Goal: Download file/media

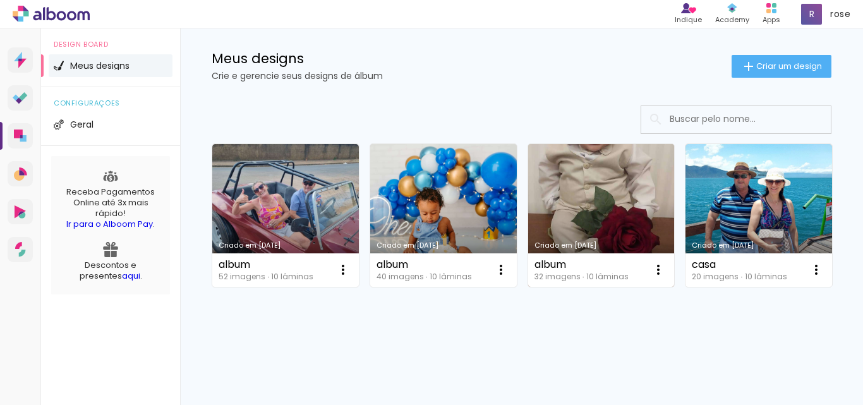
scroll to position [126, 0]
click at [608, 157] on link "Criado em [DATE]" at bounding box center [601, 215] width 147 height 143
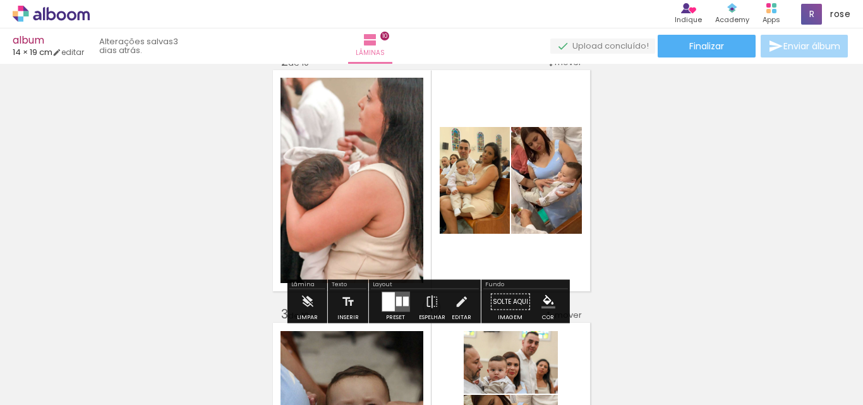
scroll to position [316, 0]
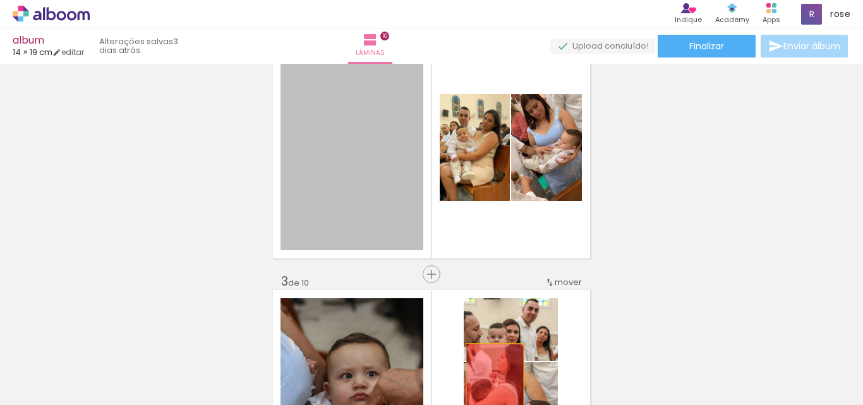
drag, startPoint x: 311, startPoint y: 191, endPoint x: 490, endPoint y: 385, distance: 264.1
click at [490, 385] on quentale-workspace at bounding box center [431, 202] width 863 height 405
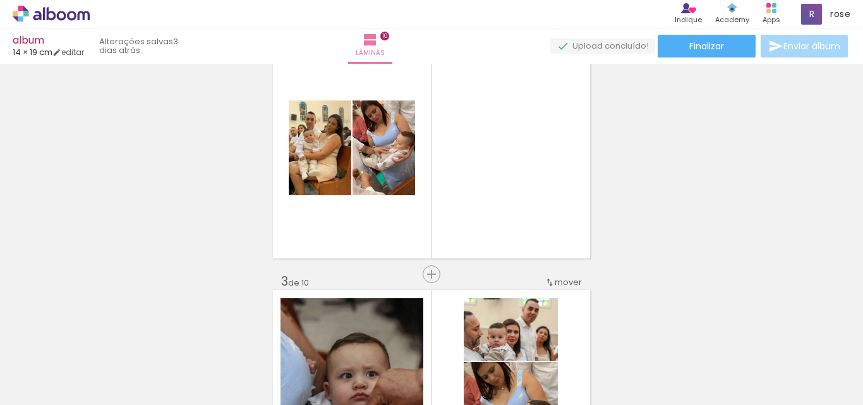
scroll to position [0, 153]
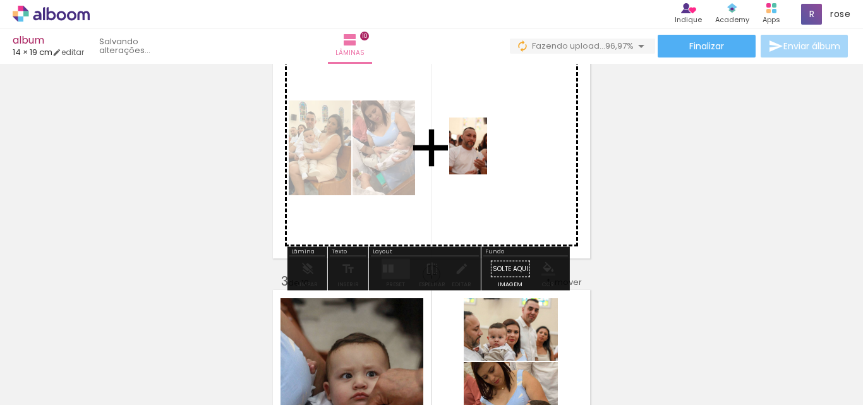
drag, startPoint x: 814, startPoint y: 374, endPoint x: 487, endPoint y: 155, distance: 393.4
click at [487, 155] on quentale-workspace at bounding box center [431, 202] width 863 height 405
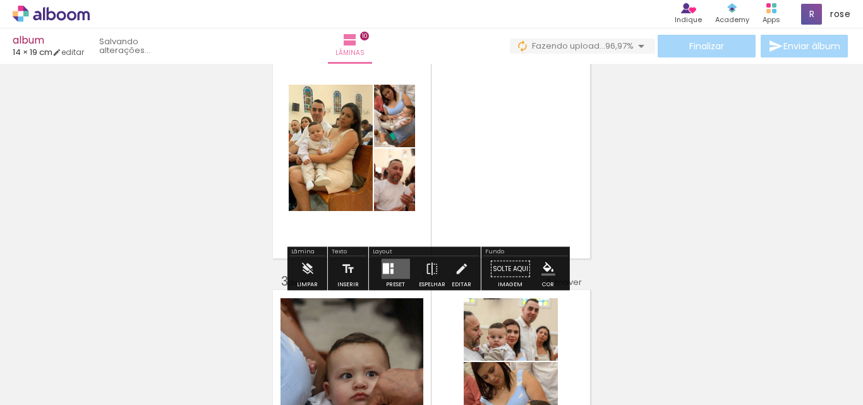
click at [390, 267] on div at bounding box center [391, 265] width 3 height 4
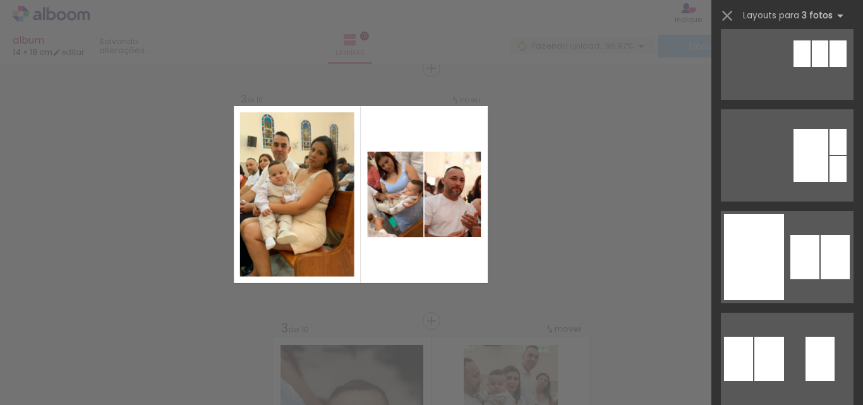
scroll to position [442, 0]
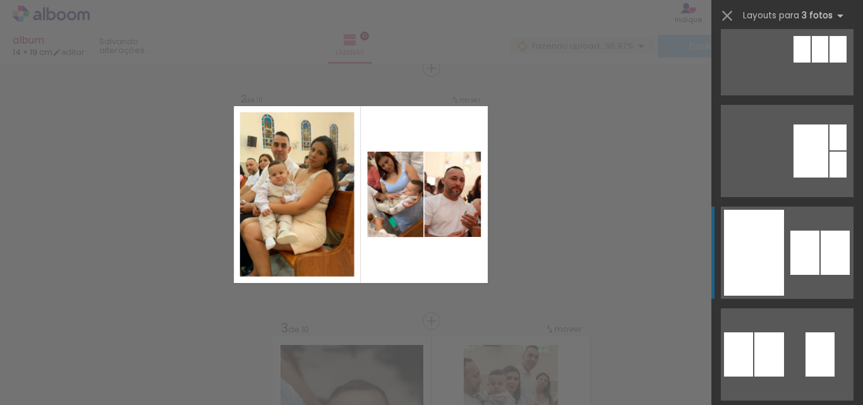
click at [829, 255] on div at bounding box center [834, 253] width 29 height 44
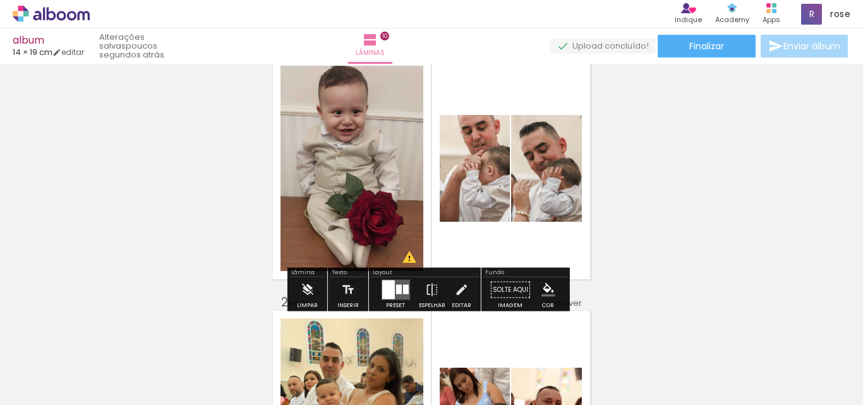
scroll to position [63, 0]
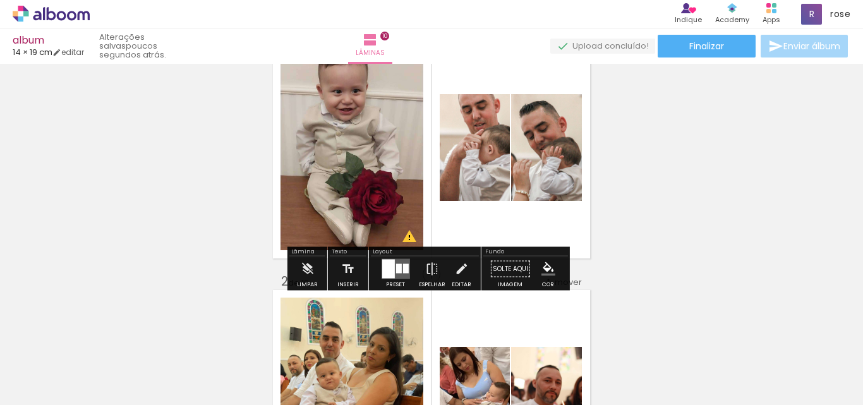
click at [396, 265] on div at bounding box center [398, 268] width 6 height 9
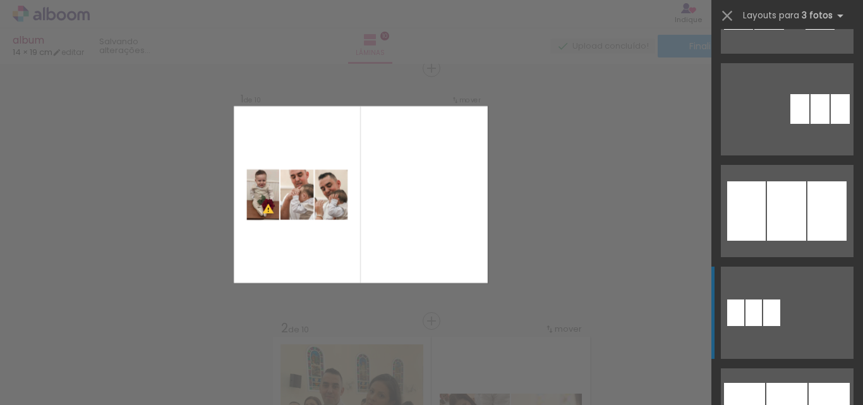
scroll to position [887, 0]
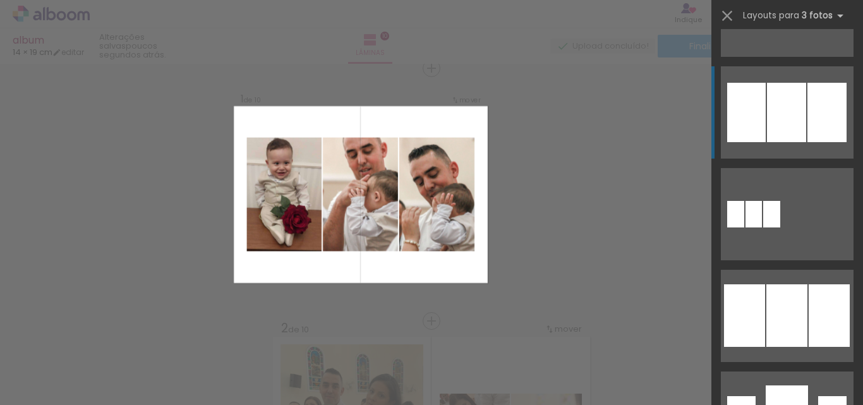
click at [791, 124] on div at bounding box center [786, 112] width 39 height 59
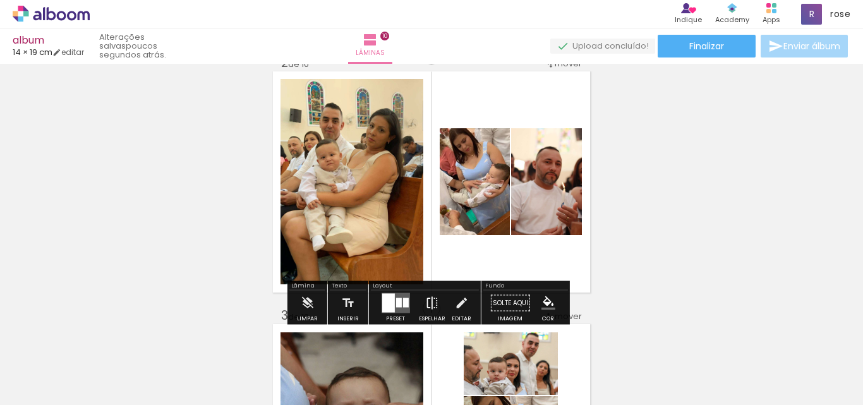
scroll to position [332, 0]
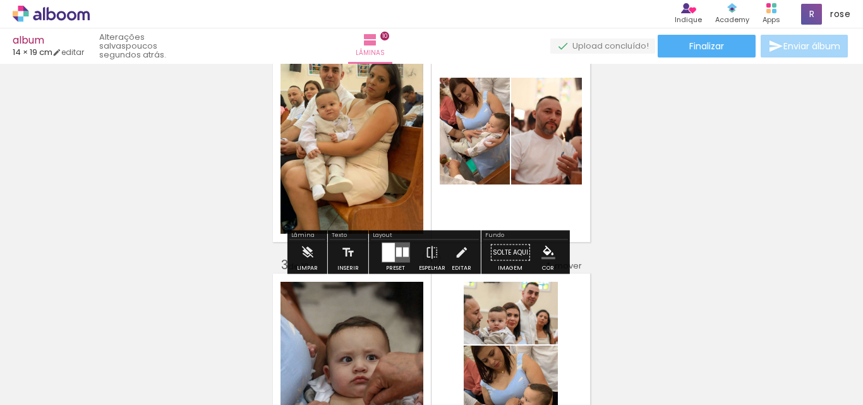
click at [394, 258] on quentale-layouter at bounding box center [395, 253] width 28 height 20
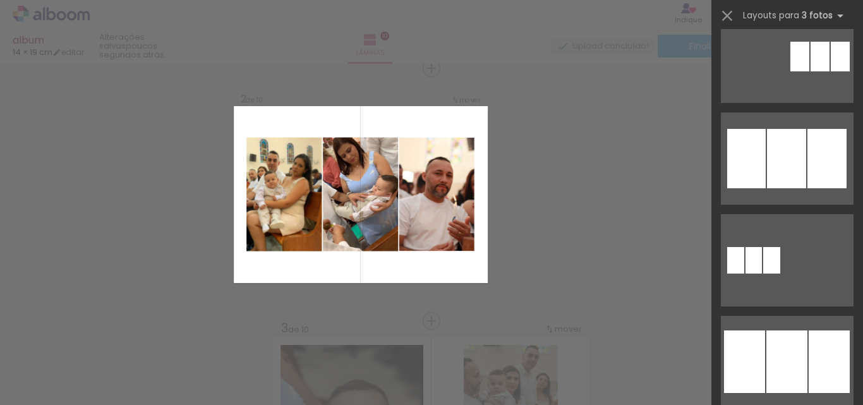
scroll to position [863, 0]
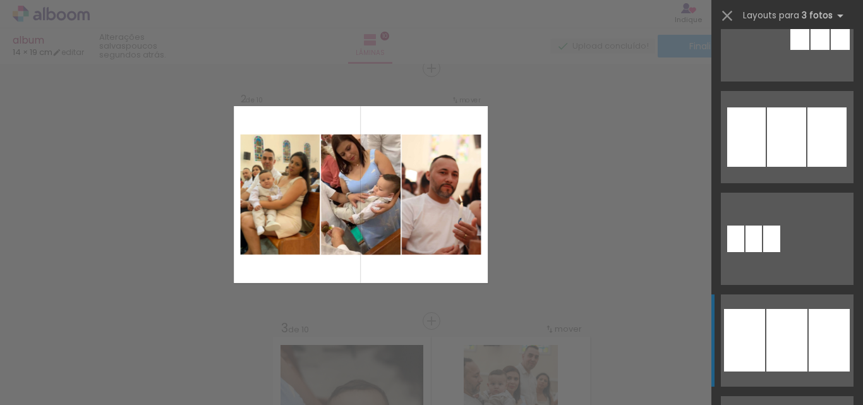
click at [802, 320] on div at bounding box center [786, 340] width 41 height 63
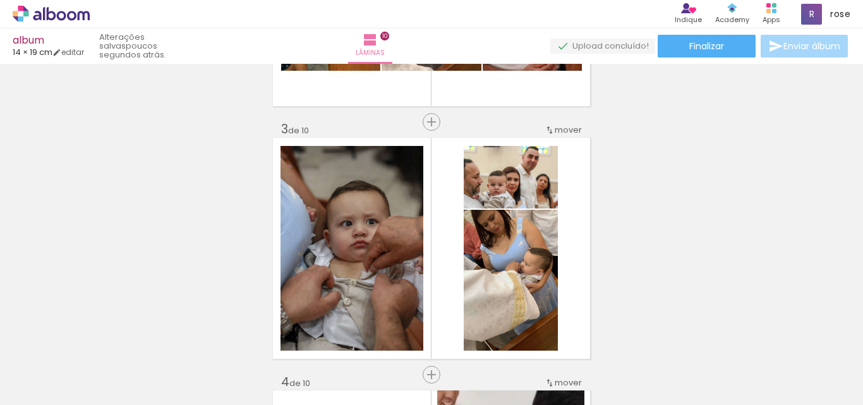
scroll to position [522, 0]
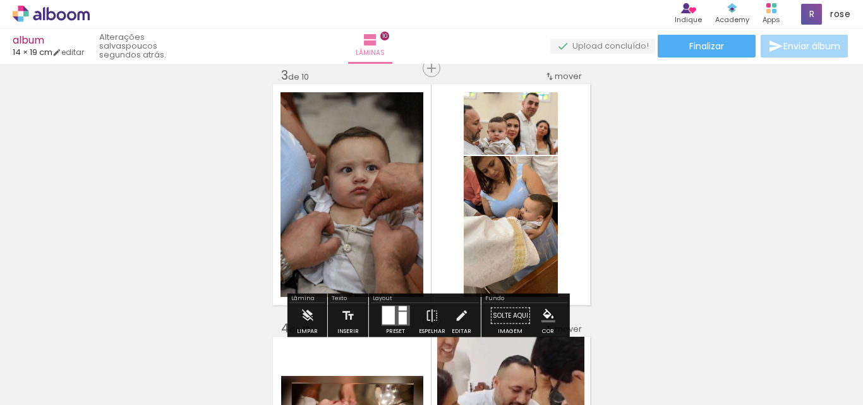
click at [392, 309] on quentale-layouter at bounding box center [395, 316] width 28 height 20
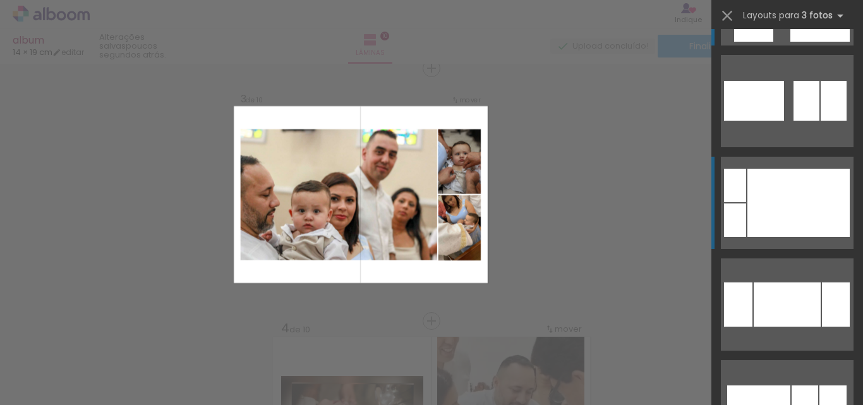
scroll to position [838, 0]
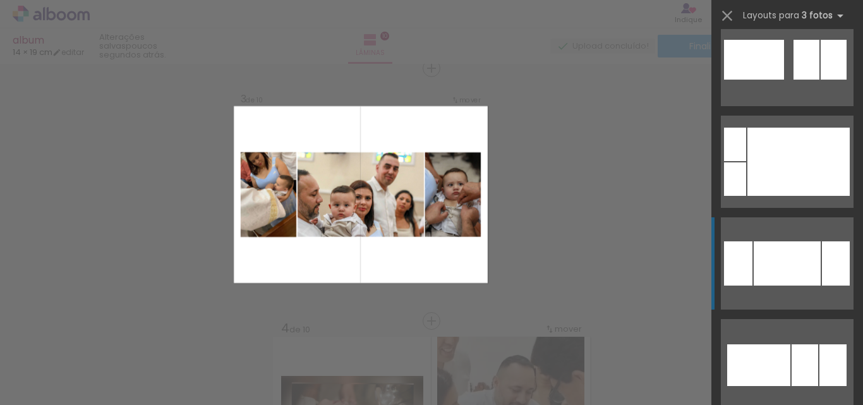
click at [784, 261] on div at bounding box center [786, 263] width 67 height 44
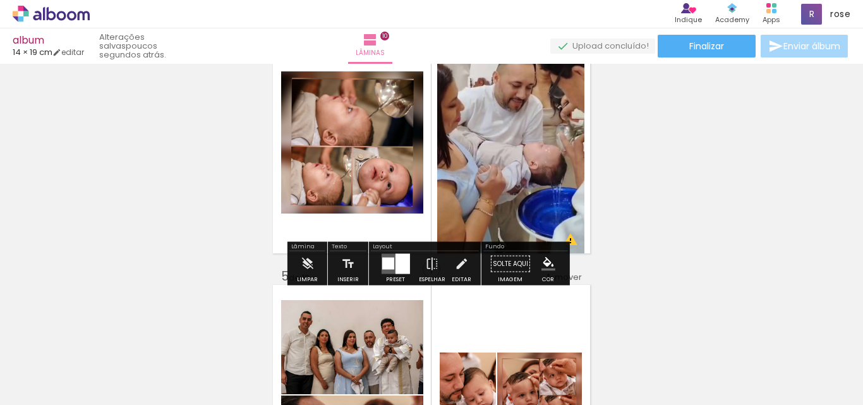
scroll to position [837, 0]
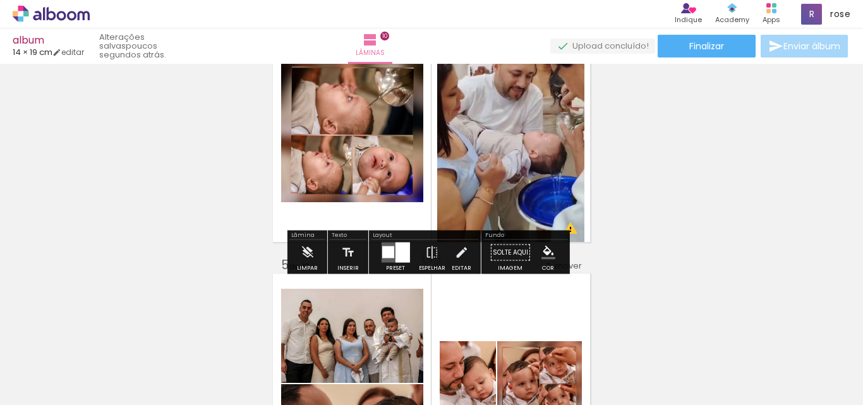
click at [397, 253] on div at bounding box center [402, 253] width 15 height 20
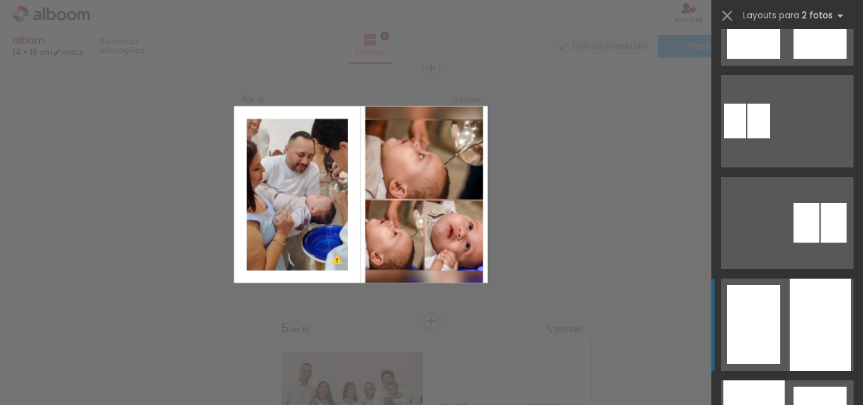
scroll to position [986, 0]
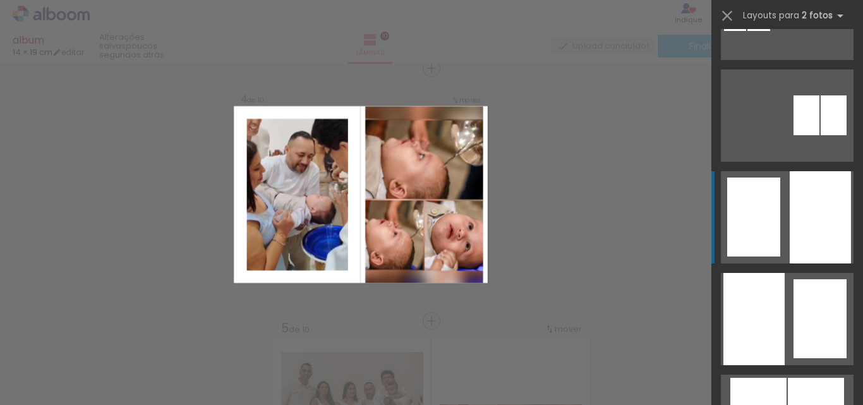
click at [805, 234] on div at bounding box center [819, 217] width 61 height 92
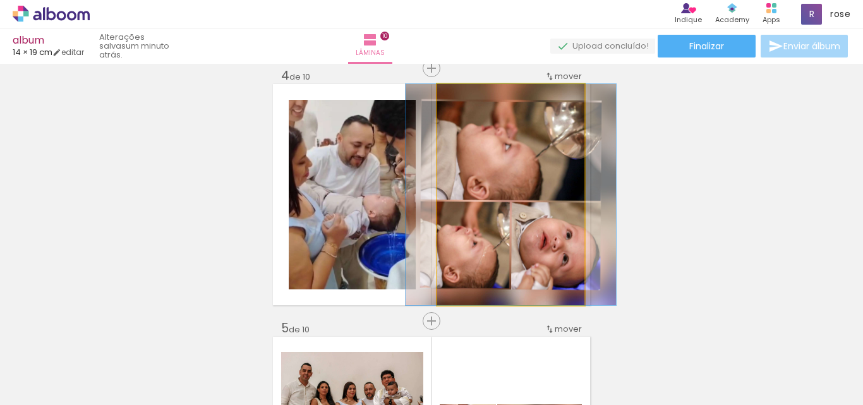
click at [539, 203] on quentale-photo at bounding box center [510, 194] width 147 height 221
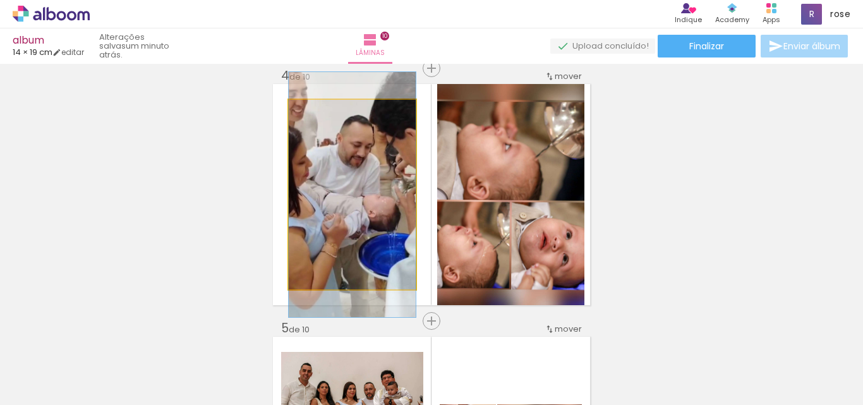
click at [371, 205] on quentale-photo at bounding box center [352, 194] width 127 height 189
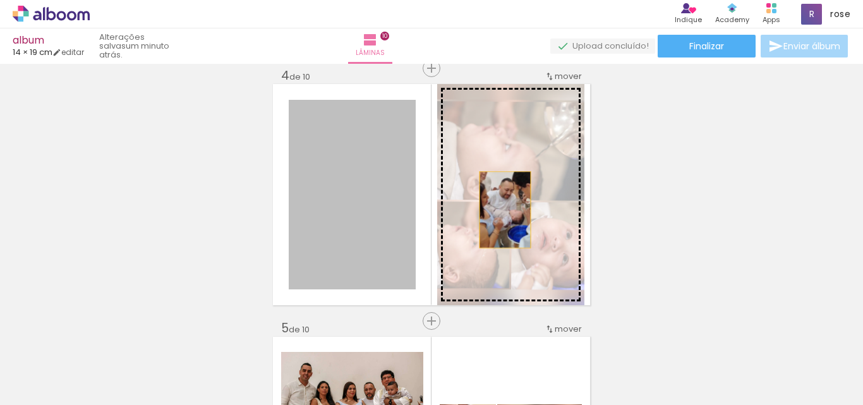
drag, startPoint x: 360, startPoint y: 208, endPoint x: 503, endPoint y: 209, distance: 143.4
click at [0, 0] on slot at bounding box center [0, 0] width 0 height 0
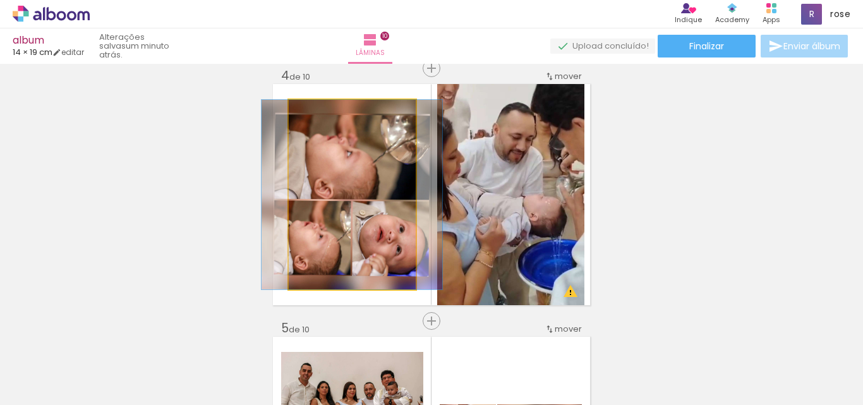
click at [368, 212] on quentale-photo at bounding box center [352, 194] width 127 height 189
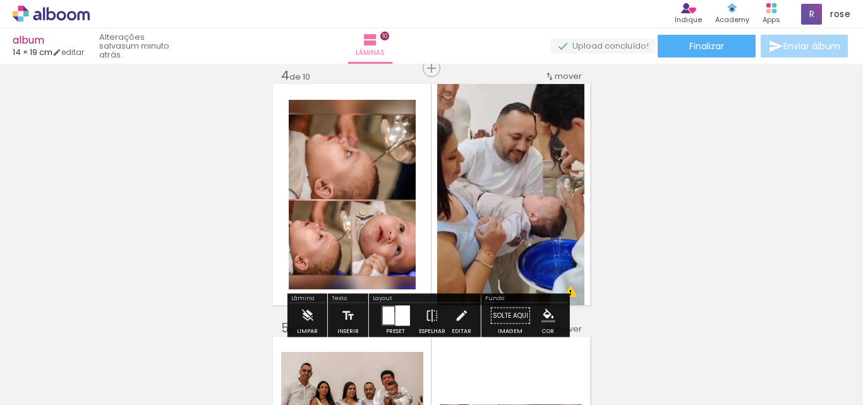
click at [396, 318] on div at bounding box center [402, 316] width 15 height 20
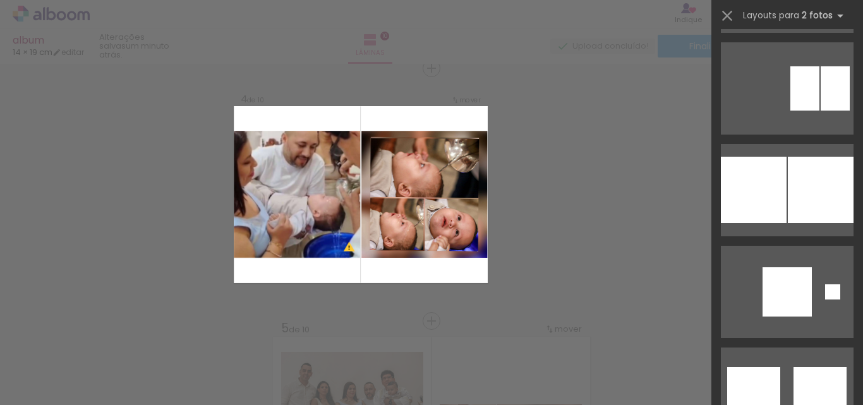
scroll to position [1624, 0]
click at [788, 184] on div at bounding box center [821, 189] width 66 height 66
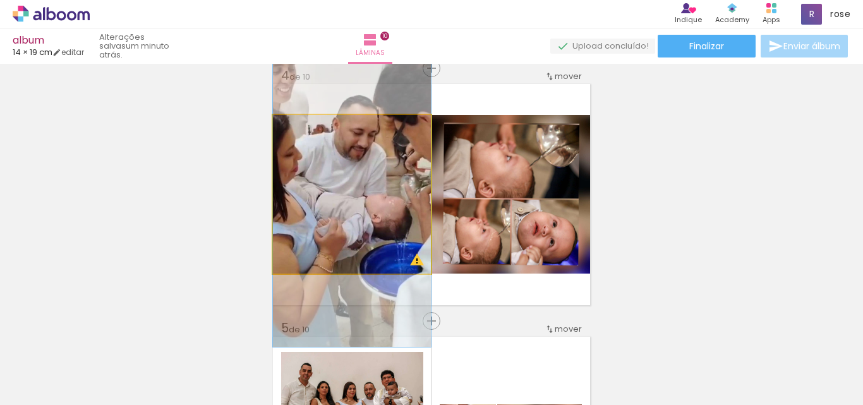
click at [385, 188] on quentale-photo at bounding box center [352, 194] width 158 height 159
click at [375, 232] on quentale-photo at bounding box center [352, 194] width 158 height 159
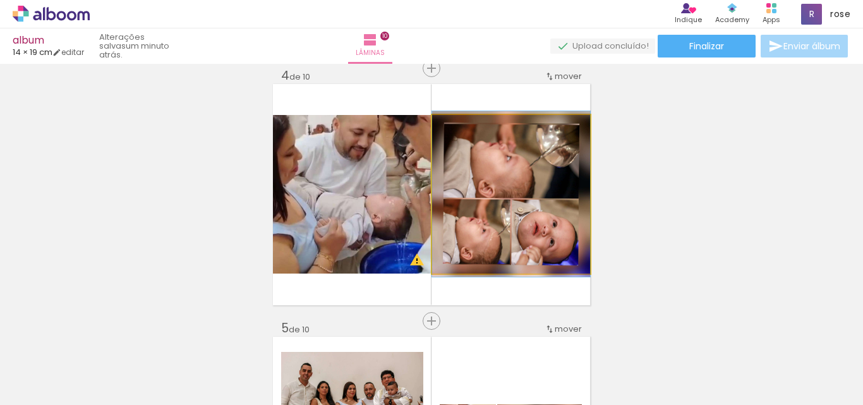
click at [544, 247] on quentale-photo at bounding box center [511, 194] width 158 height 159
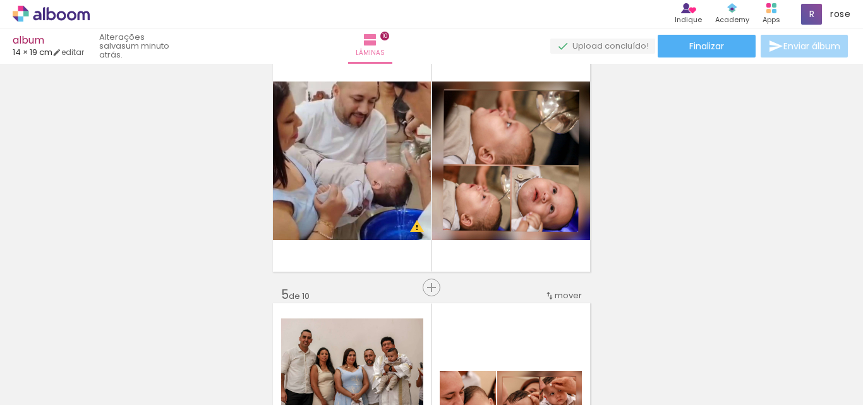
scroll to position [774, 0]
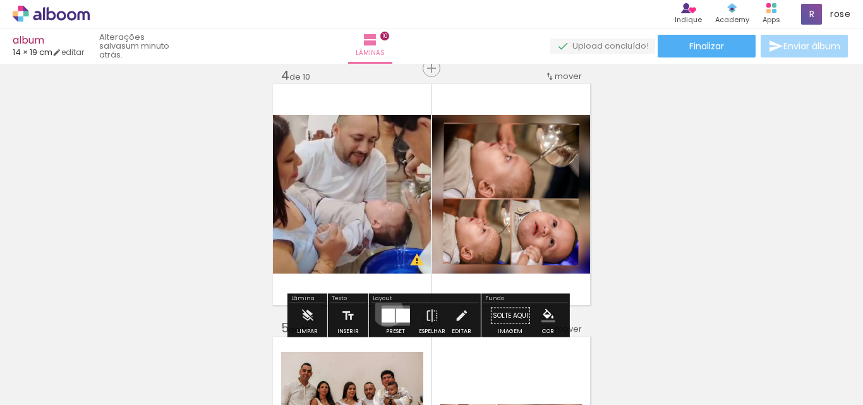
click at [385, 311] on div at bounding box center [387, 316] width 13 height 14
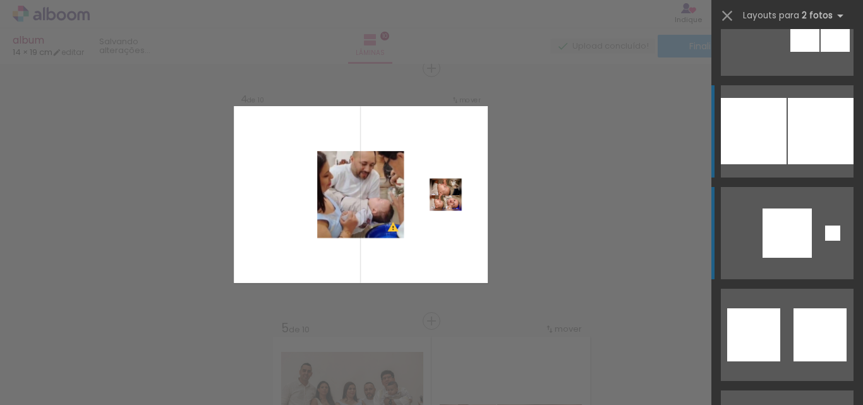
scroll to position [1665, 0]
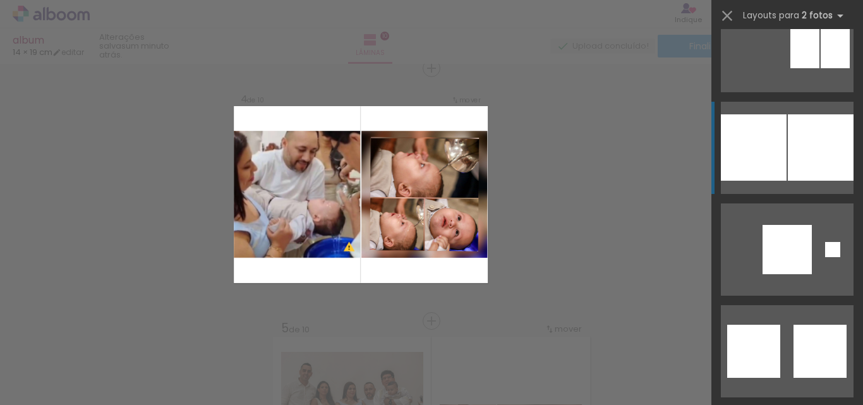
click at [824, 169] on div at bounding box center [821, 147] width 66 height 66
click at [814, 164] on div at bounding box center [821, 147] width 66 height 66
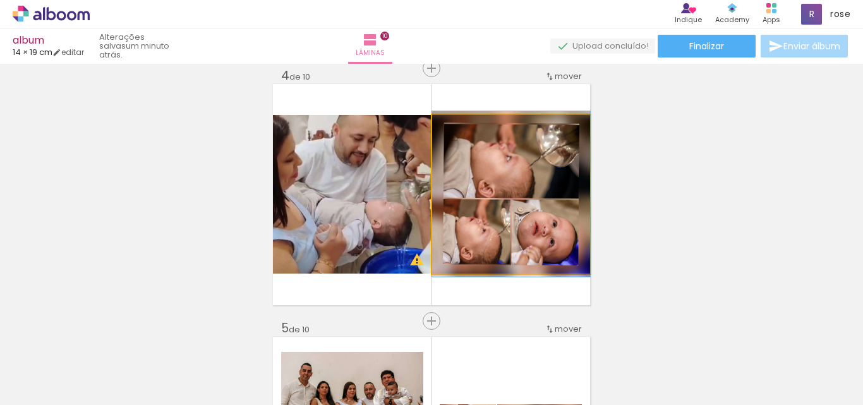
click at [475, 208] on quentale-photo at bounding box center [511, 194] width 158 height 159
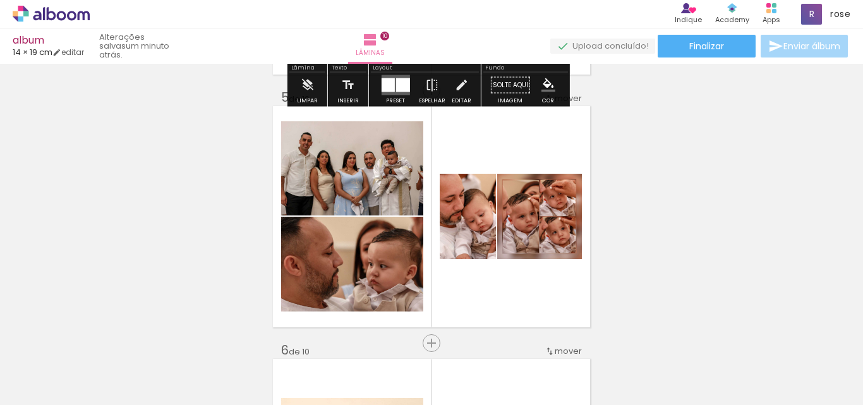
scroll to position [1027, 0]
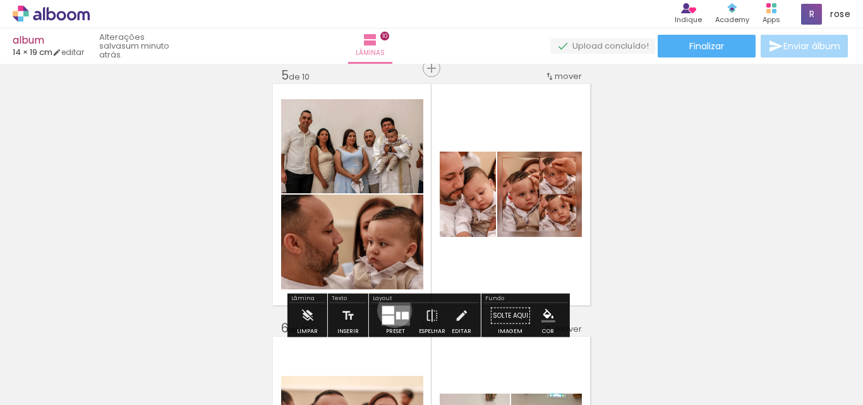
click at [392, 310] on quentale-layouter at bounding box center [395, 316] width 28 height 20
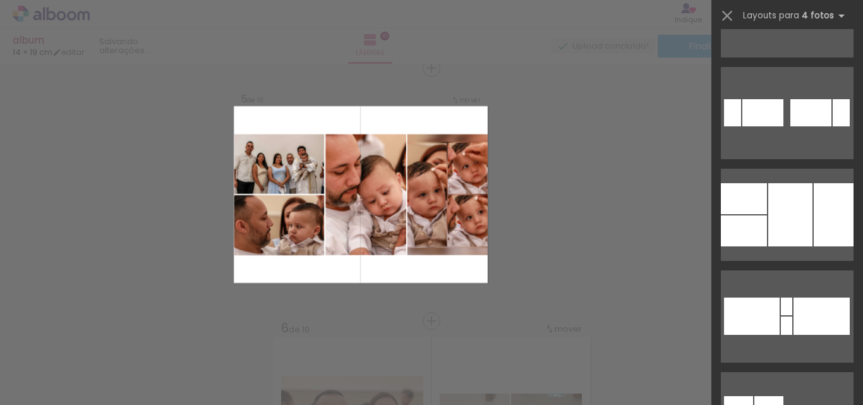
scroll to position [1112, 0]
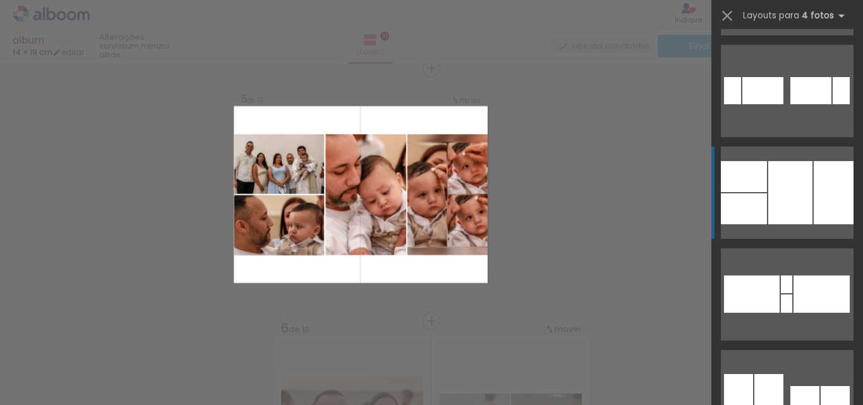
click at [792, 163] on div at bounding box center [790, 192] width 44 height 63
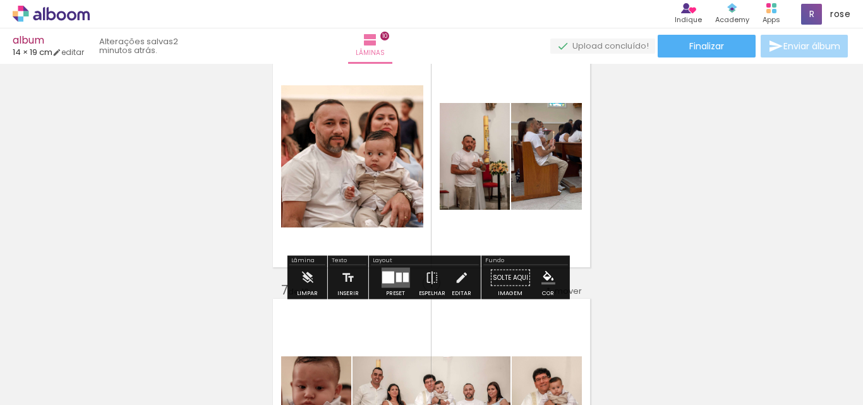
scroll to position [1280, 0]
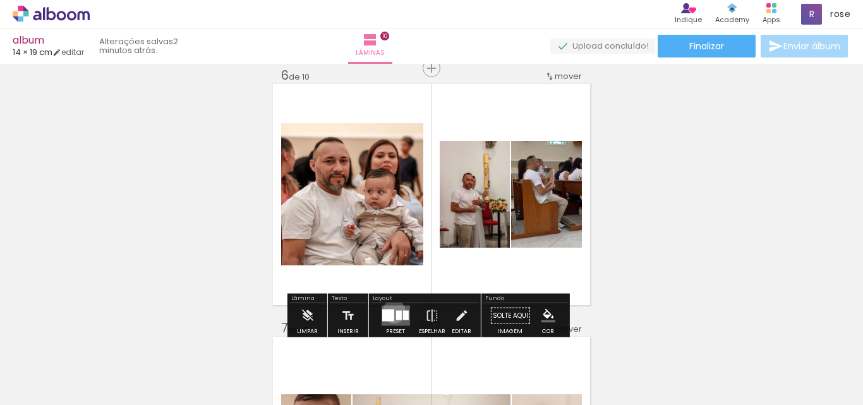
click at [391, 311] on quentale-layouter at bounding box center [395, 316] width 28 height 20
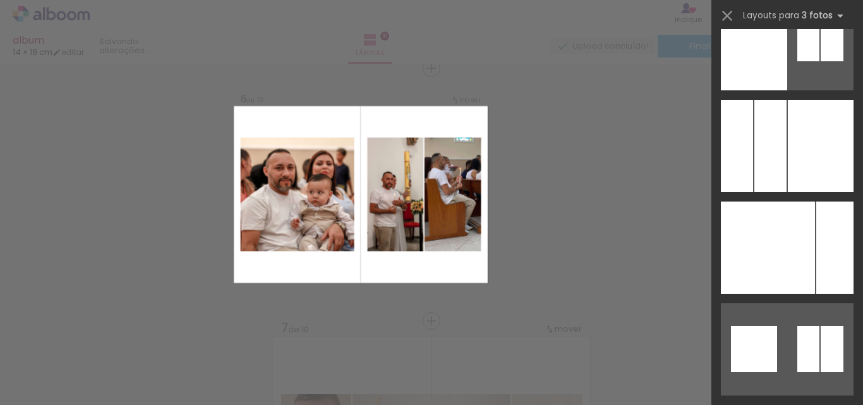
scroll to position [1884, 0]
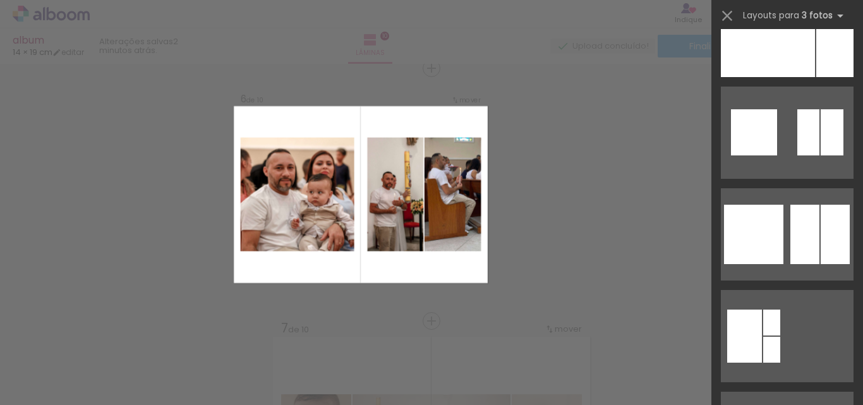
click at [792, 250] on div at bounding box center [804, 234] width 29 height 59
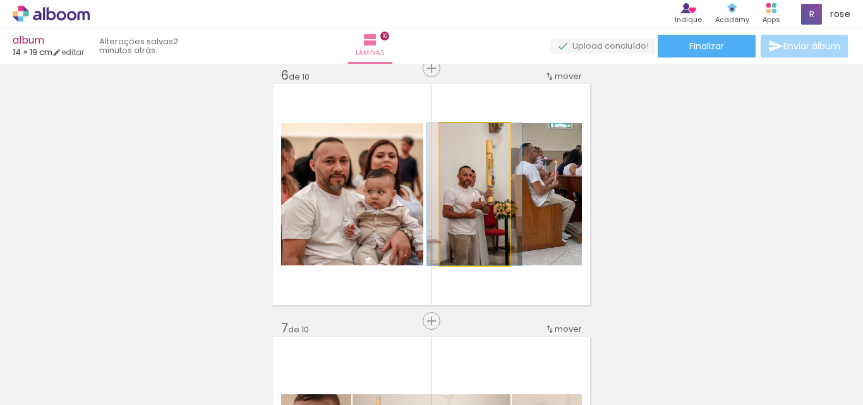
click at [457, 213] on quentale-photo at bounding box center [475, 194] width 70 height 142
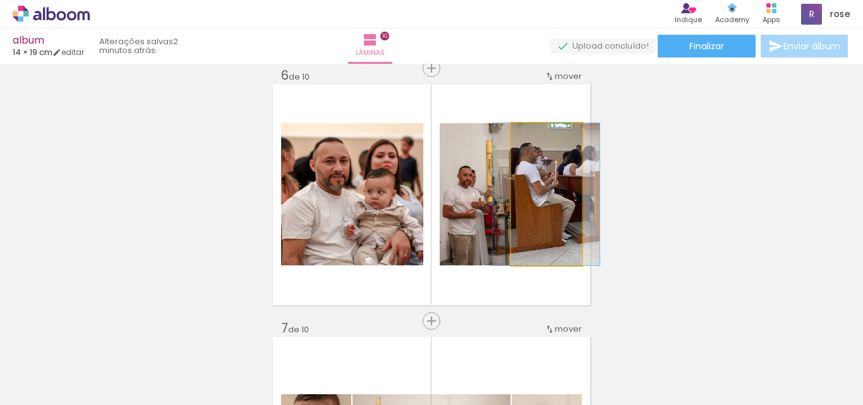
click at [517, 210] on quentale-photo at bounding box center [546, 194] width 71 height 142
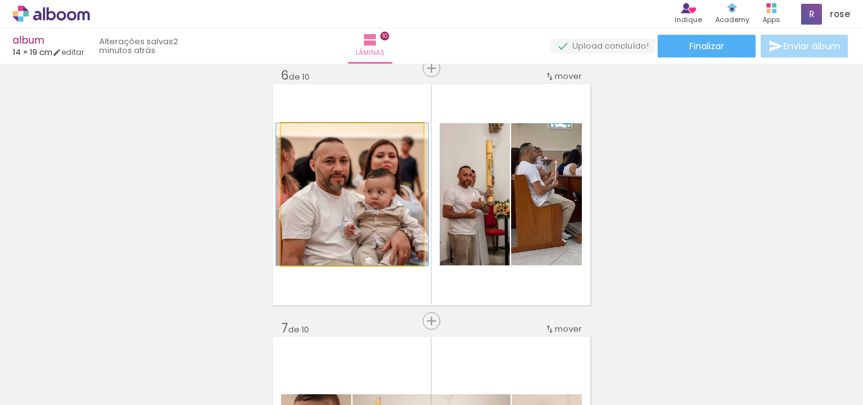
click at [381, 207] on quentale-photo at bounding box center [352, 194] width 142 height 142
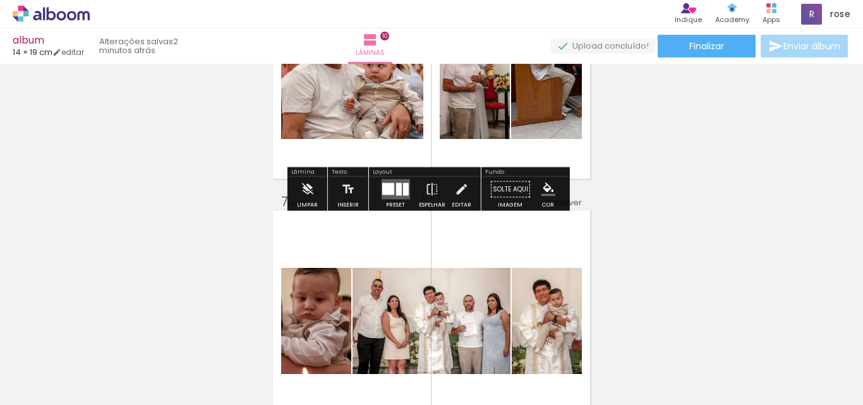
scroll to position [1532, 0]
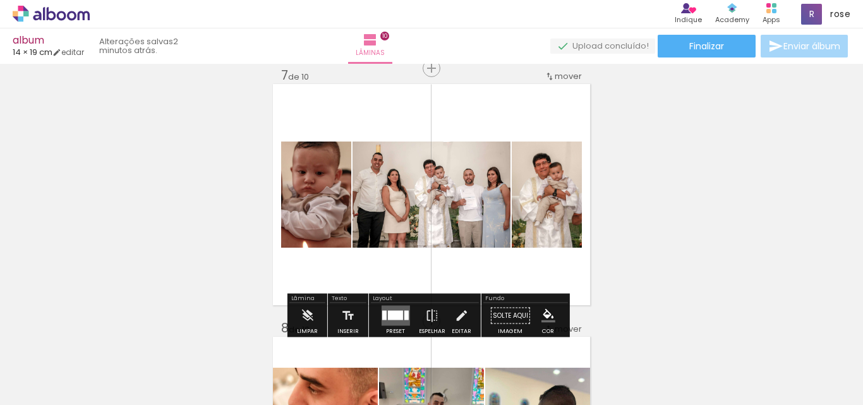
click at [390, 316] on div at bounding box center [394, 315] width 15 height 9
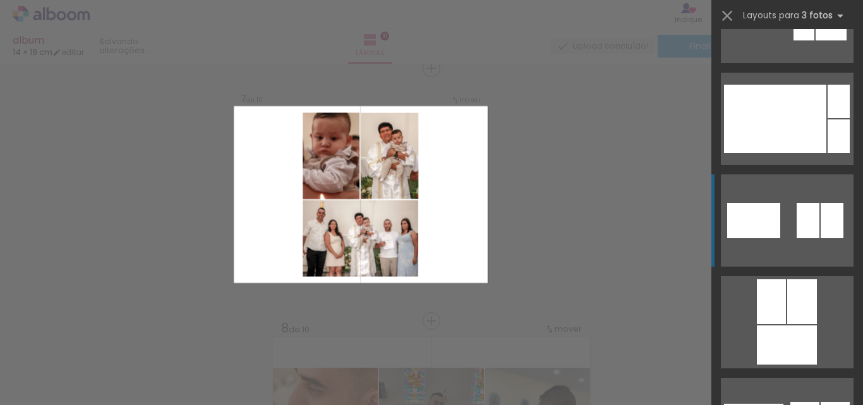
scroll to position [2838, 0]
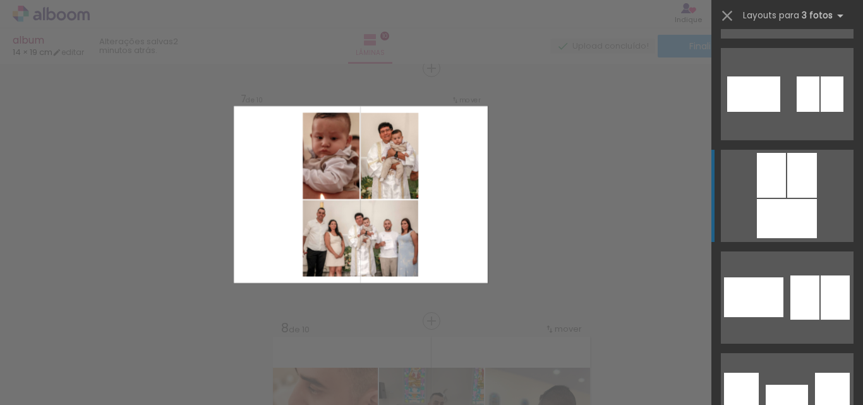
click at [782, 199] on div at bounding box center [787, 218] width 60 height 39
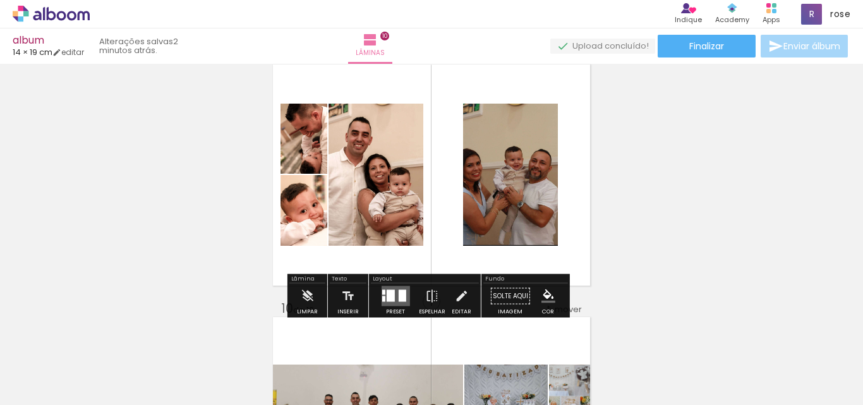
scroll to position [2037, 0]
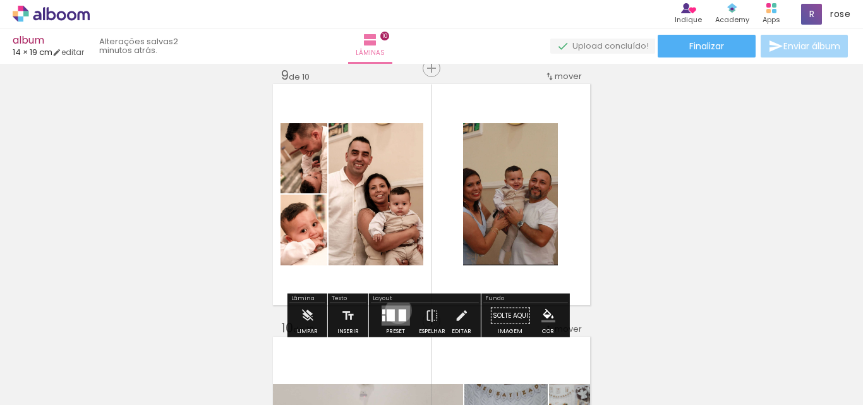
click at [398, 310] on div at bounding box center [402, 315] width 8 height 12
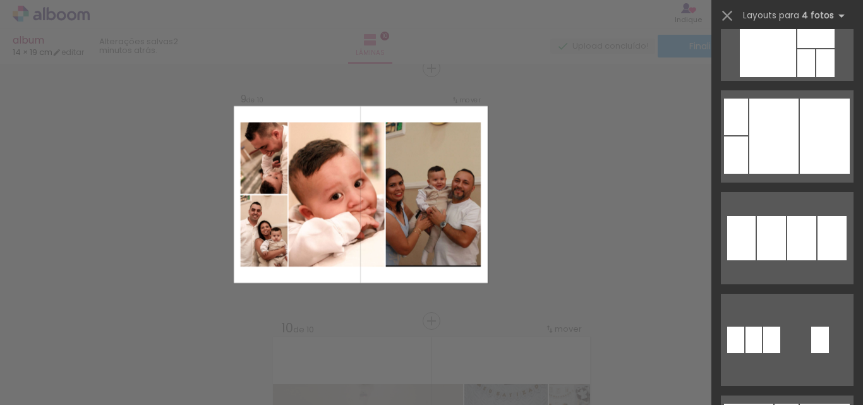
scroll to position [2472, 0]
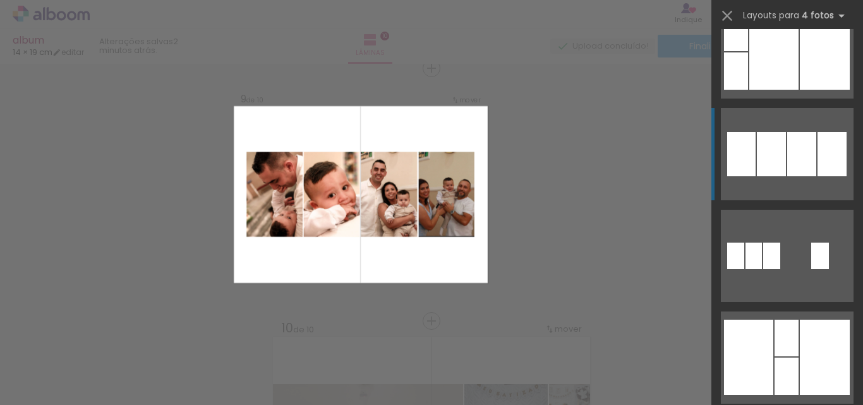
click at [817, 153] on div at bounding box center [831, 154] width 29 height 44
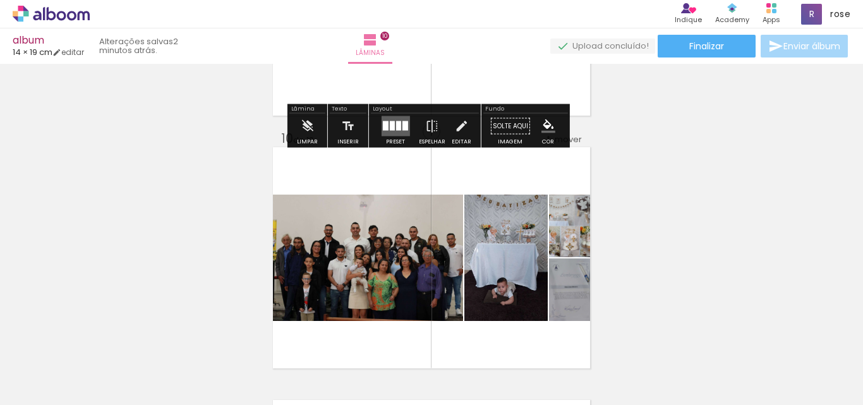
scroll to position [2290, 0]
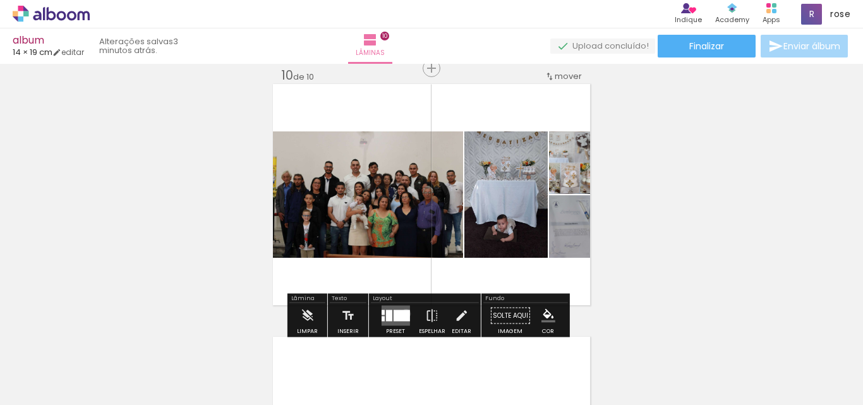
click at [403, 313] on div at bounding box center [401, 315] width 16 height 11
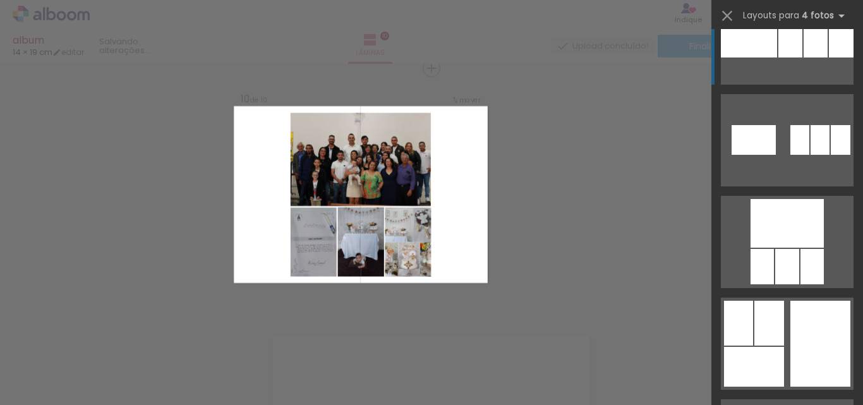
scroll to position [4785, 0]
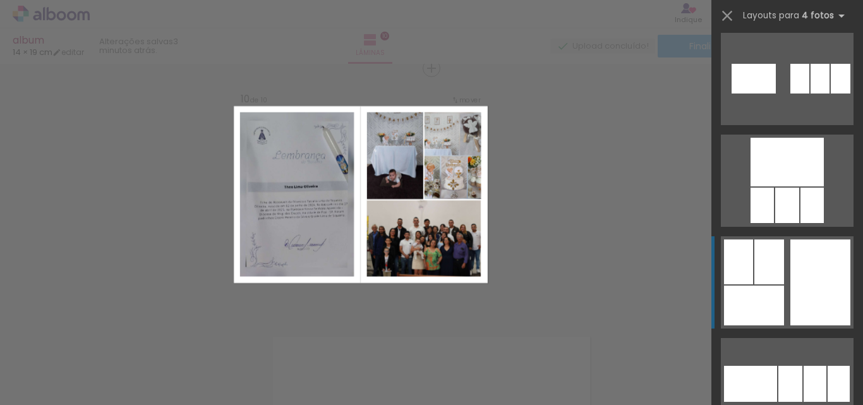
click at [792, 268] on div at bounding box center [820, 282] width 60 height 86
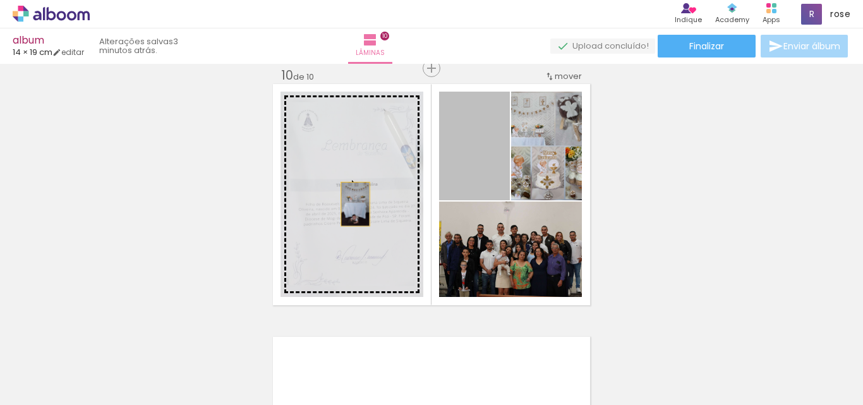
drag, startPoint x: 464, startPoint y: 177, endPoint x: 351, endPoint y: 204, distance: 116.3
click at [0, 0] on slot at bounding box center [0, 0] width 0 height 0
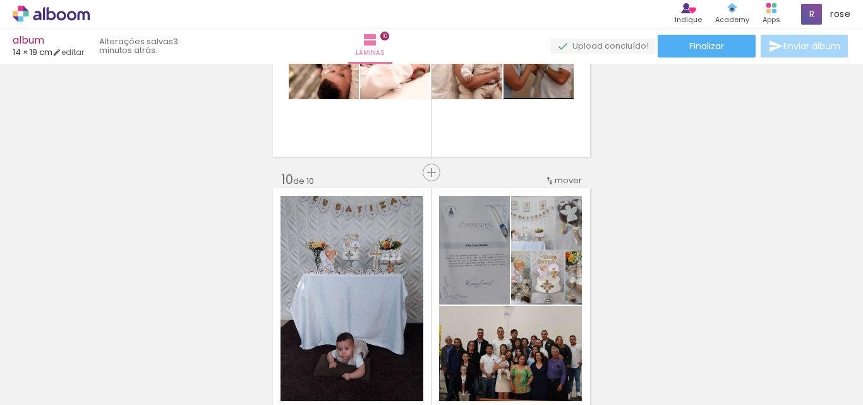
scroll to position [2164, 0]
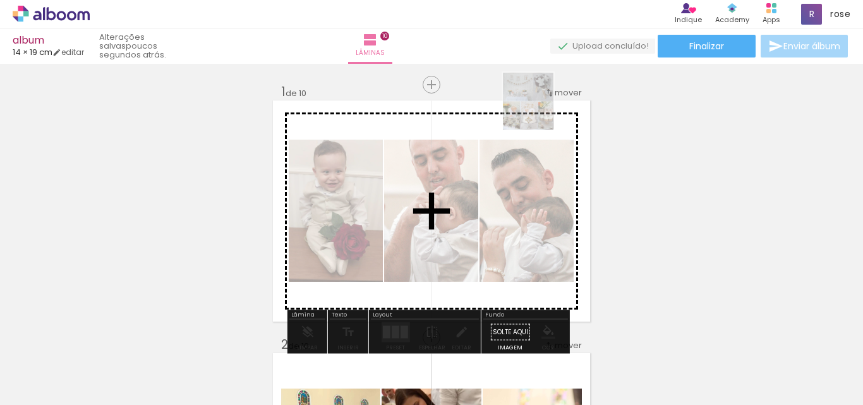
drag, startPoint x: 539, startPoint y: 376, endPoint x: 541, endPoint y: 111, distance: 265.3
click at [541, 111] on quentale-workspace at bounding box center [431, 202] width 863 height 405
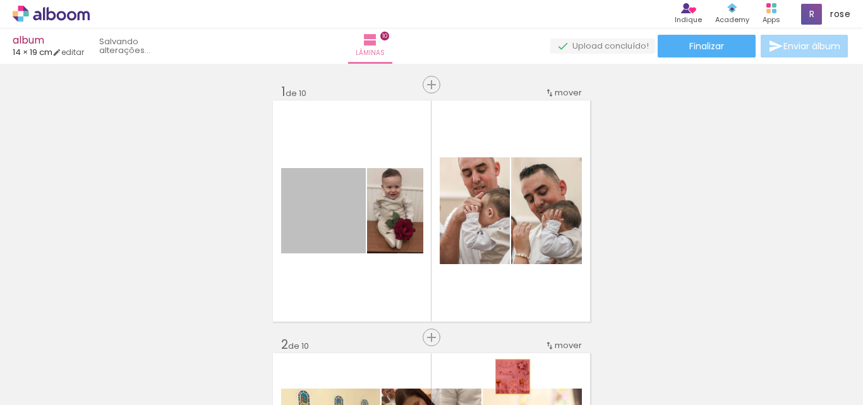
drag, startPoint x: 309, startPoint y: 226, endPoint x: 508, endPoint y: 376, distance: 248.8
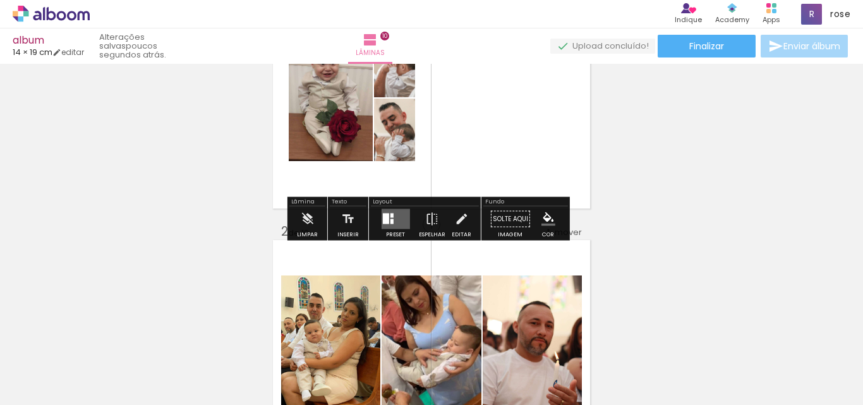
scroll to position [126, 0]
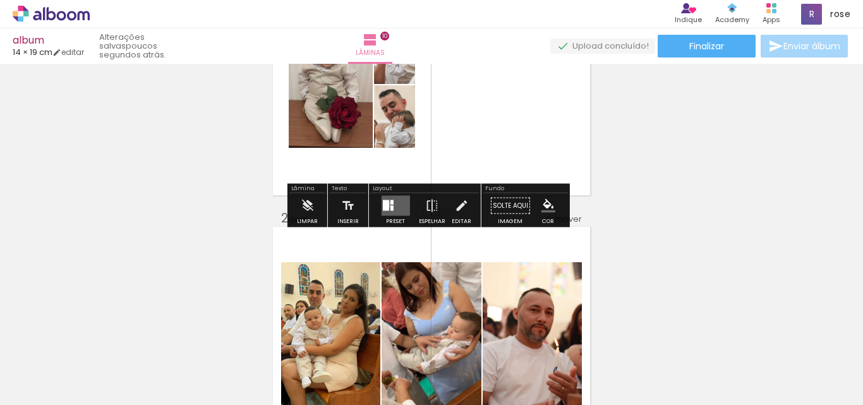
click at [390, 204] on div at bounding box center [391, 202] width 3 height 4
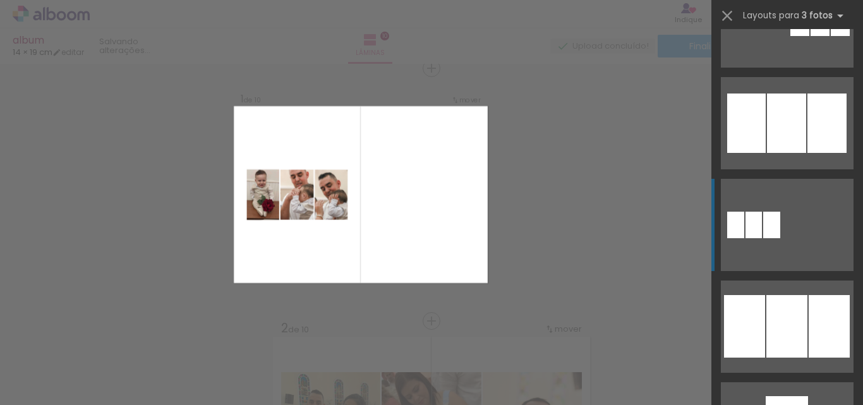
scroll to position [947, 0]
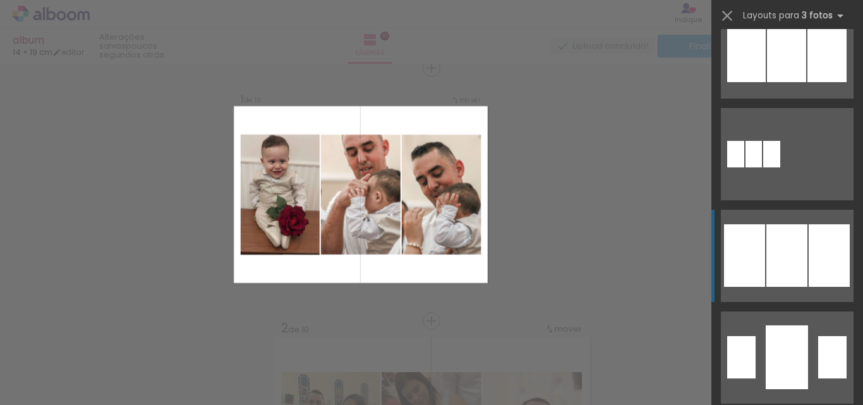
click at [794, 246] on div at bounding box center [786, 255] width 41 height 63
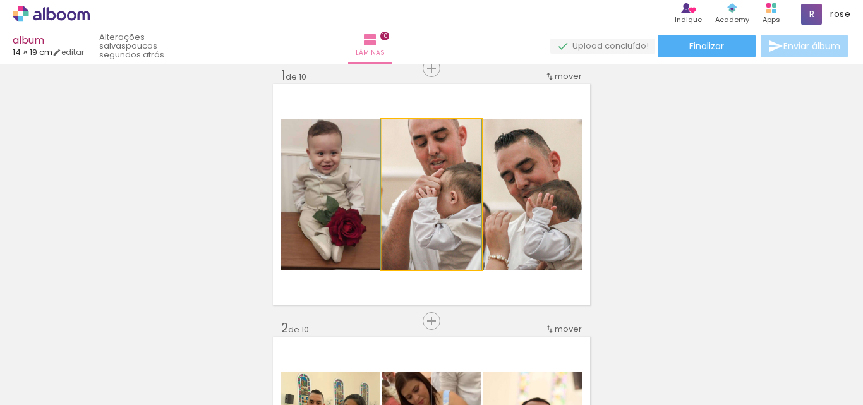
click at [415, 244] on quentale-photo at bounding box center [431, 194] width 100 height 150
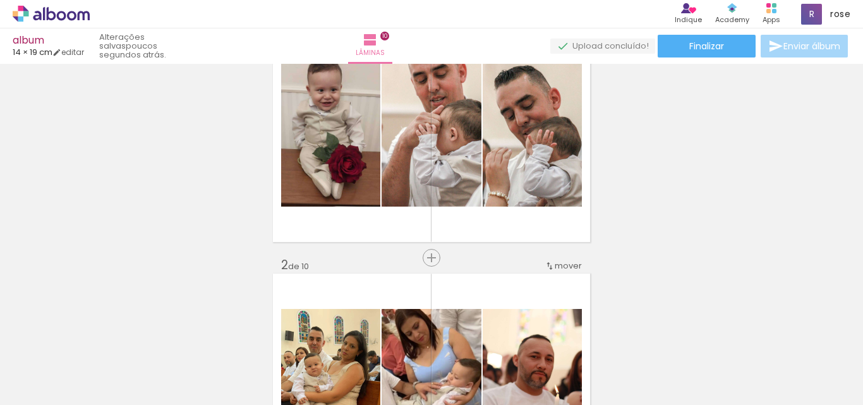
scroll to position [16, 0]
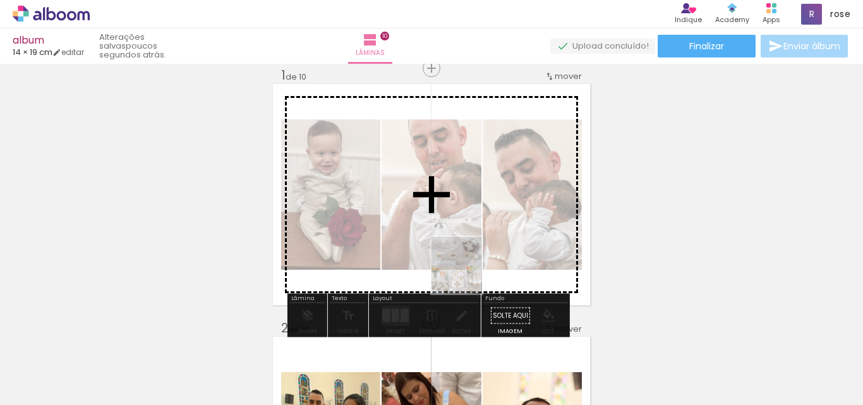
drag, startPoint x: 536, startPoint y: 380, endPoint x: 469, endPoint y: 275, distance: 124.0
click at [469, 275] on quentale-workspace at bounding box center [431, 202] width 863 height 405
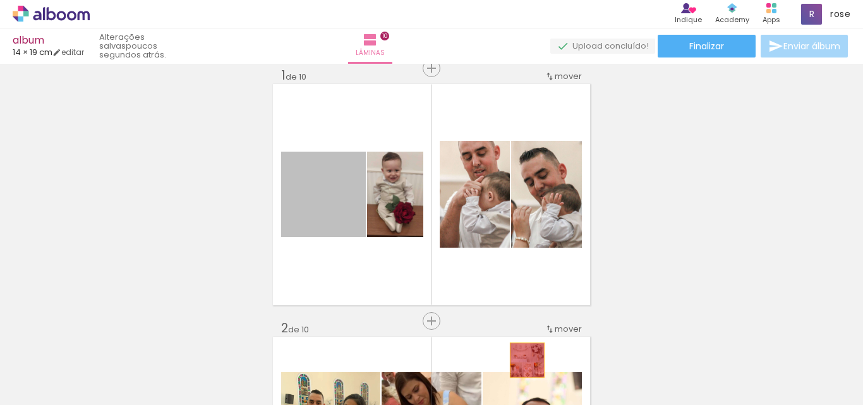
drag, startPoint x: 297, startPoint y: 220, endPoint x: 522, endPoint y: 360, distance: 264.6
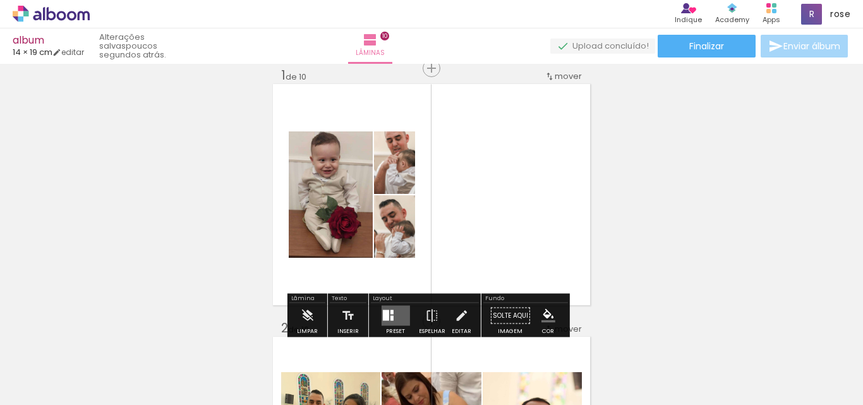
click at [390, 311] on div at bounding box center [391, 312] width 3 height 4
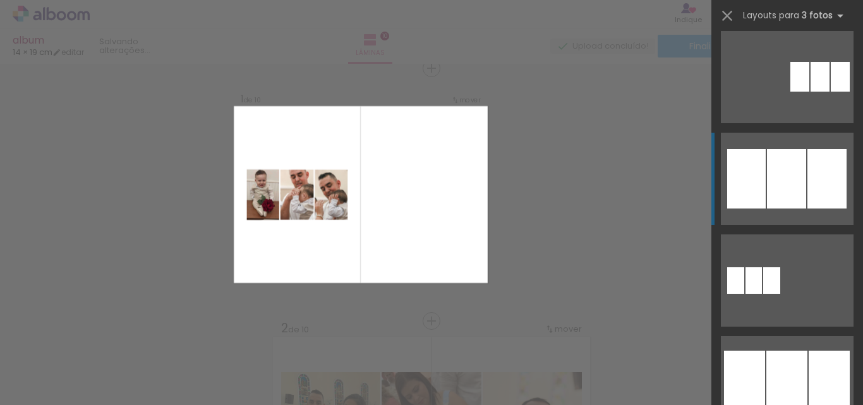
scroll to position [947, 0]
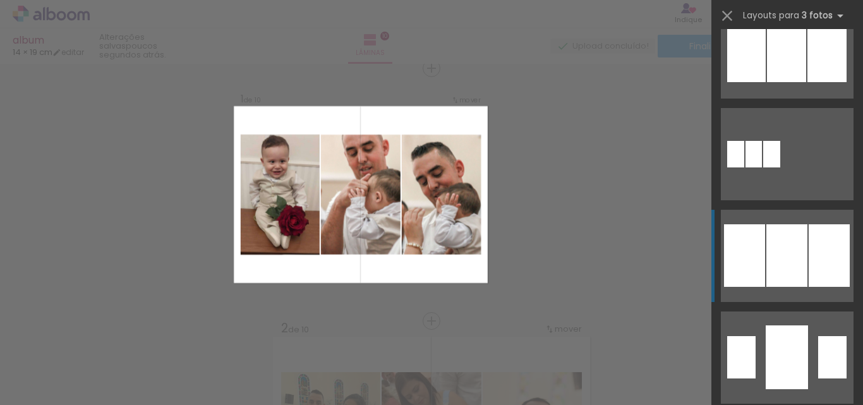
click at [781, 253] on div at bounding box center [786, 255] width 41 height 63
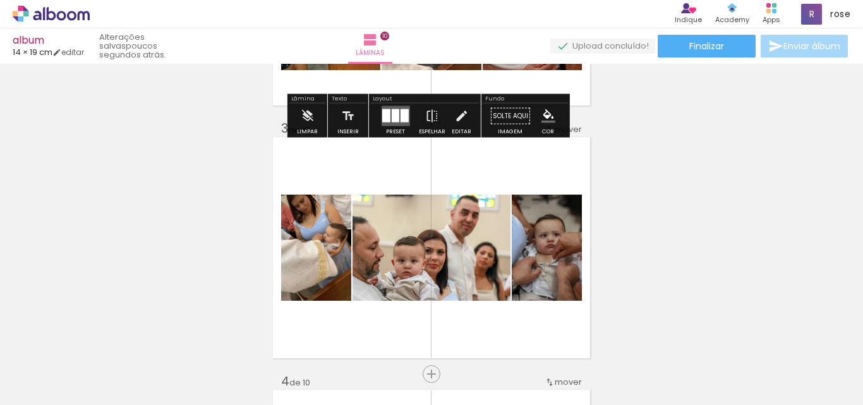
scroll to position [522, 0]
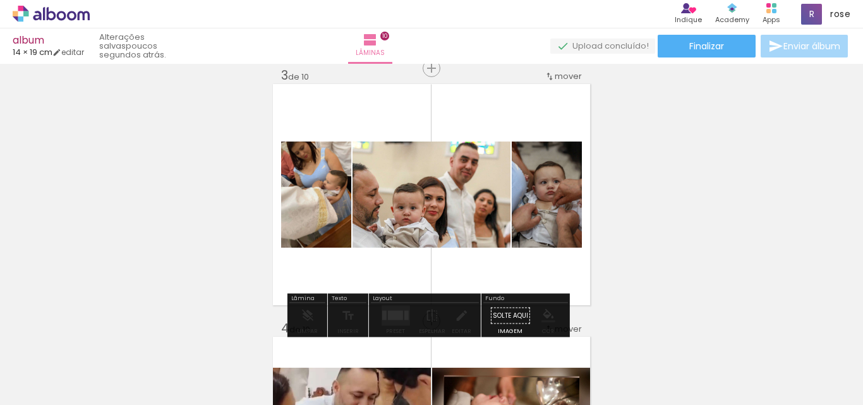
drag, startPoint x: 467, startPoint y: 184, endPoint x: 424, endPoint y: 189, distance: 43.2
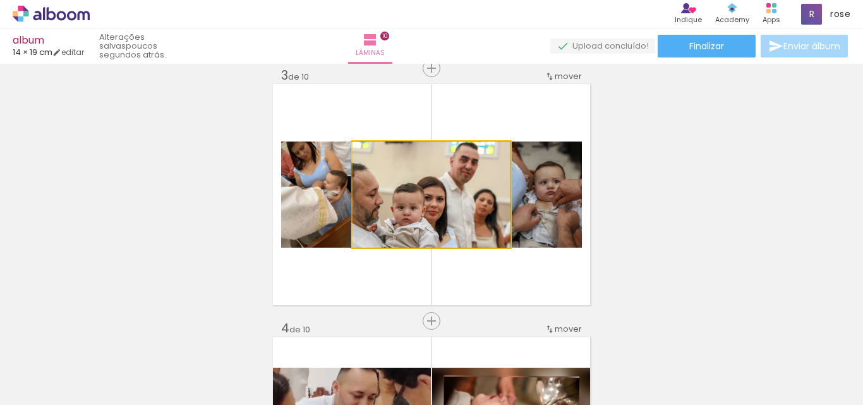
click at [413, 197] on quentale-photo at bounding box center [431, 194] width 158 height 106
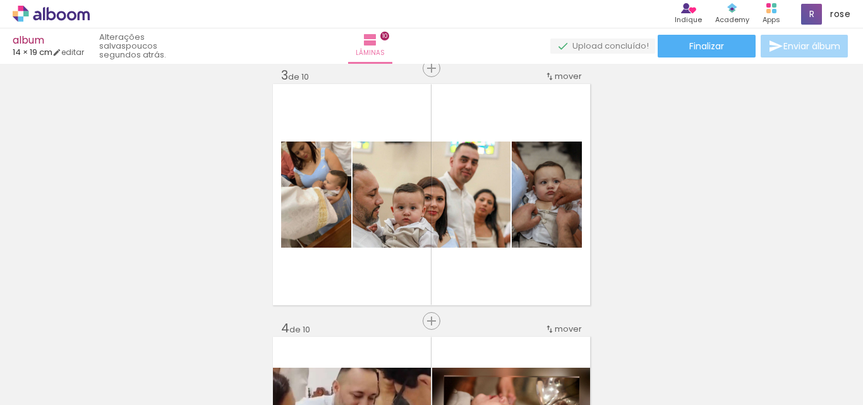
scroll to position [565, 0]
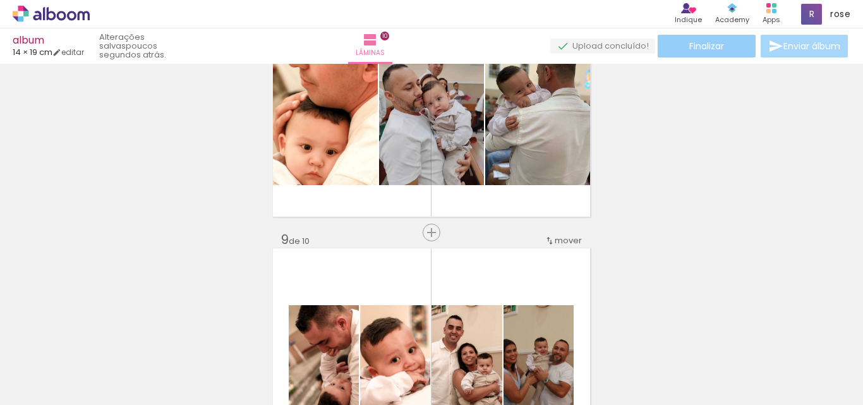
scroll to position [1871, 0]
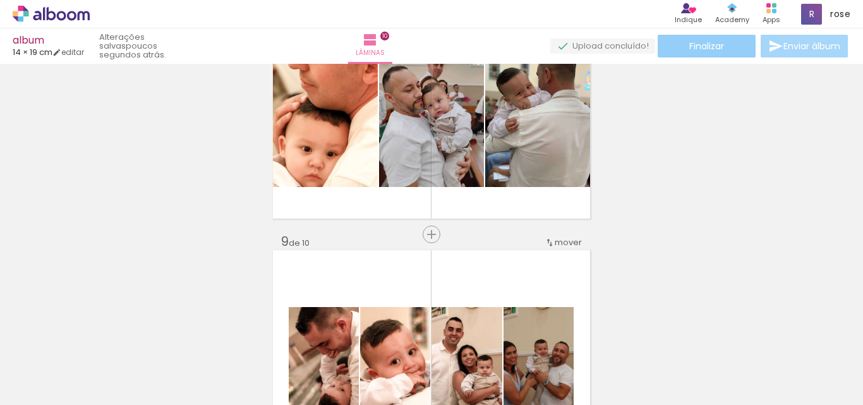
click at [713, 52] on paper-button "Finalizar" at bounding box center [706, 46] width 98 height 23
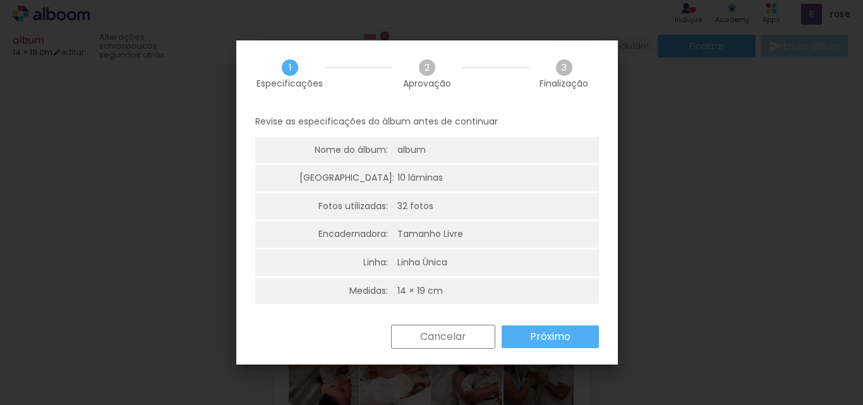
click at [0, 0] on slot "Próximo" at bounding box center [0, 0] width 0 height 0
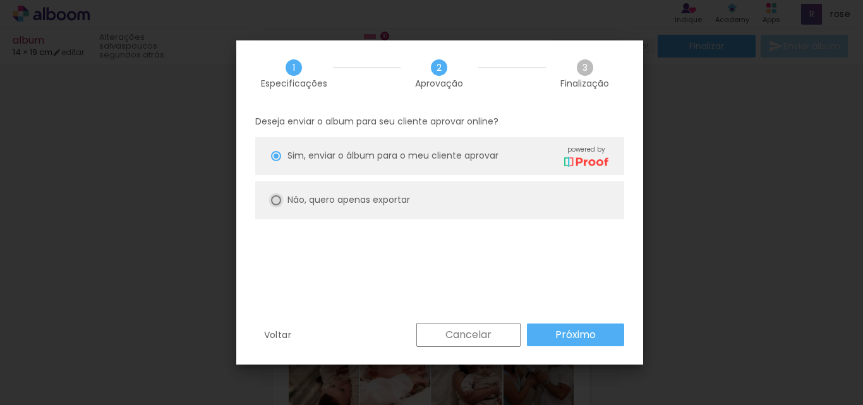
click at [276, 203] on div at bounding box center [276, 200] width 10 height 10
type paper-radio-button "on"
click at [0, 0] on slot "Próximo" at bounding box center [0, 0] width 0 height 0
type input "Alta, 300 DPI"
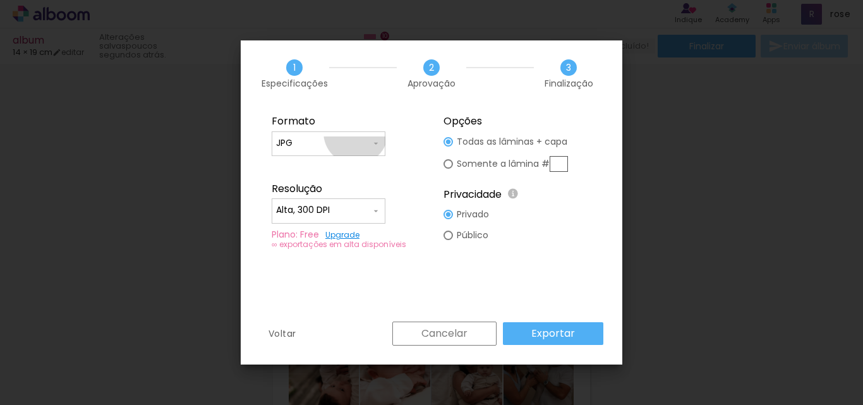
click at [356, 133] on paper-input-container "JPG" at bounding box center [329, 143] width 114 height 25
click at [339, 155] on paper-item "PDF" at bounding box center [329, 166] width 114 height 25
type input "PDF"
click at [331, 207] on input "Alta, 300 DPI" at bounding box center [323, 210] width 95 height 13
click at [310, 237] on paper-item "Baixa" at bounding box center [329, 233] width 114 height 25
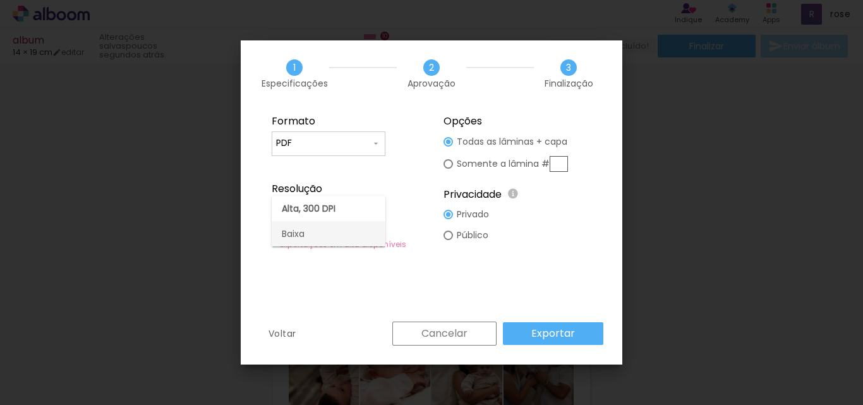
type input "Baixa"
click at [0, 0] on slot "Exportar" at bounding box center [0, 0] width 0 height 0
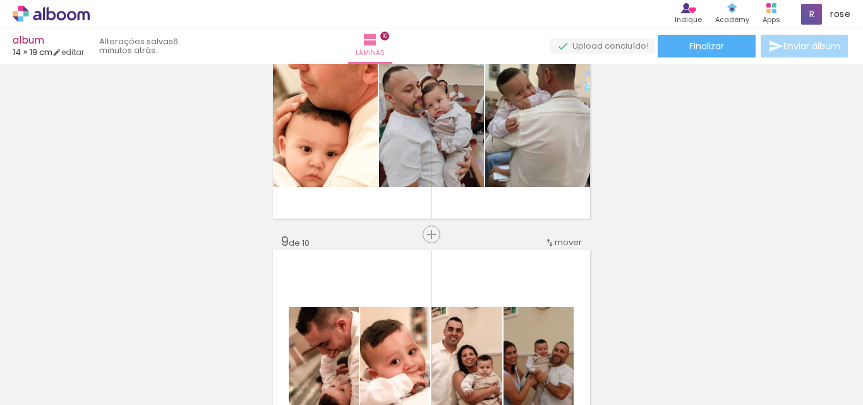
scroll to position [0, 1579]
